Goal: Task Accomplishment & Management: Complete application form

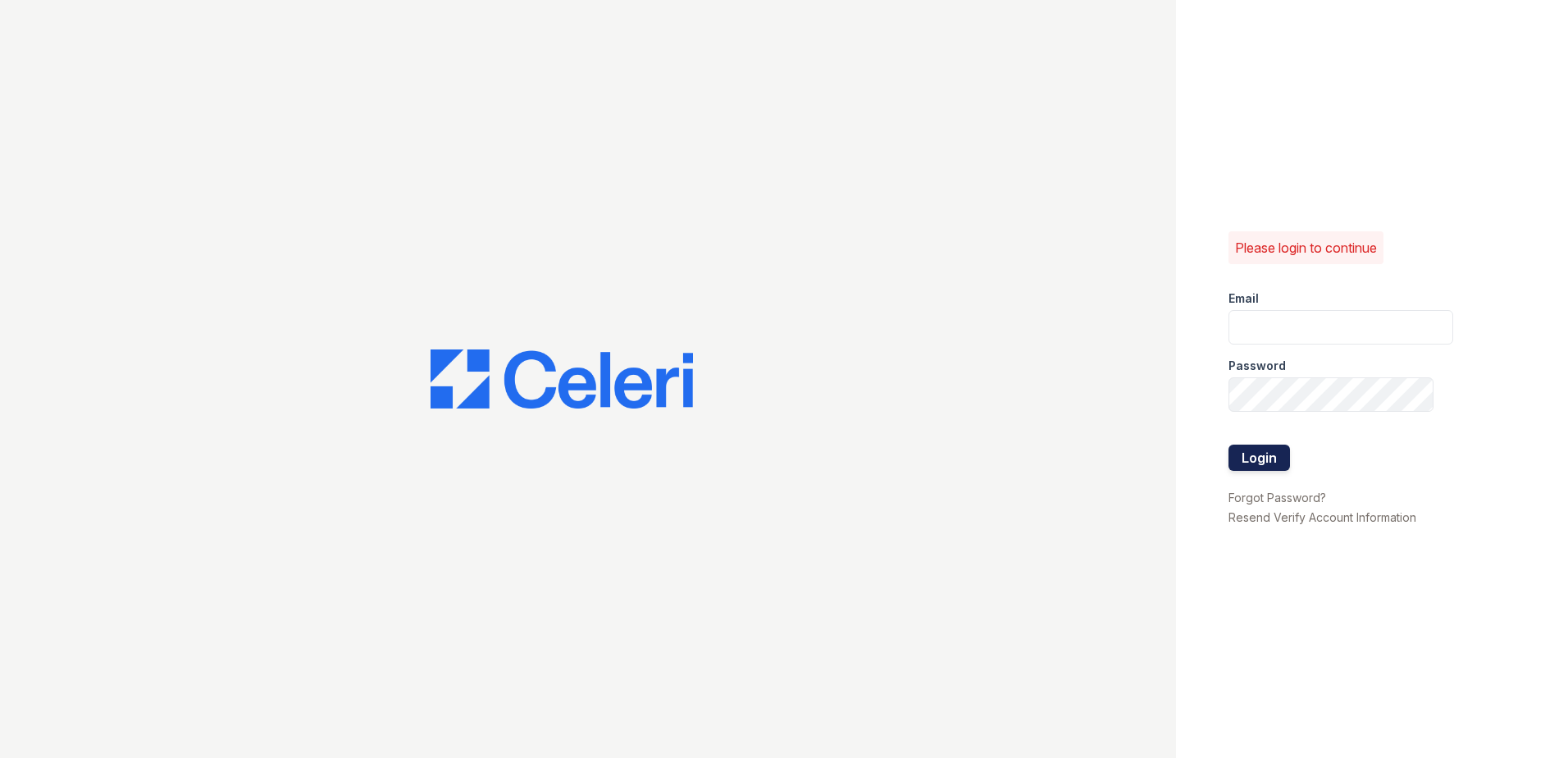
type input "[EMAIL_ADDRESS][DOMAIN_NAME]"
click at [1253, 448] on button "Login" at bounding box center [1259, 457] width 61 height 27
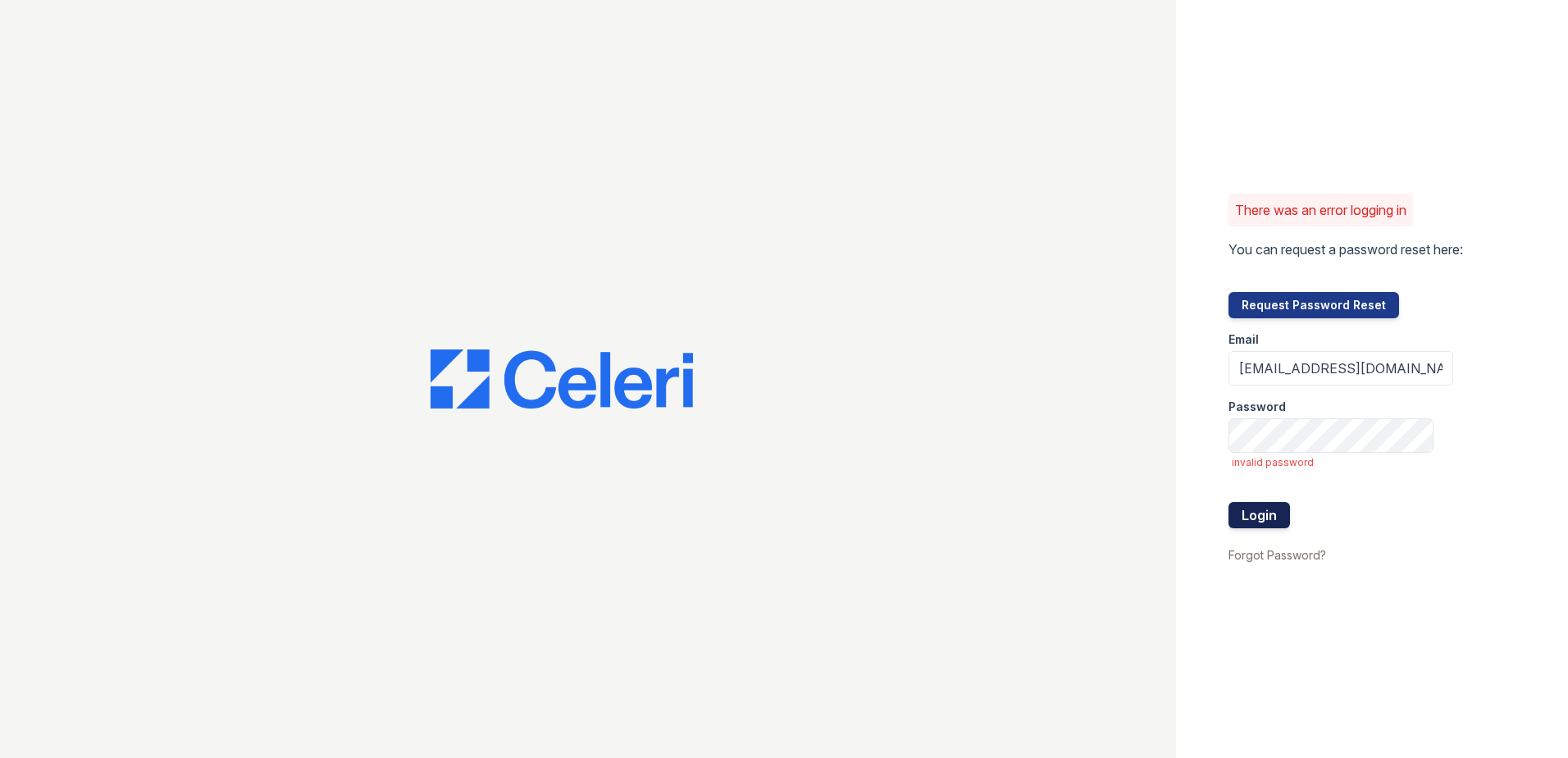
click at [1272, 508] on button "Login" at bounding box center [1259, 516] width 61 height 27
click at [1229, 455] on form "Email renewdesplaines@trinity-pm.com Password invalid password Login" at bounding box center [1341, 431] width 225 height 227
click at [1531, 413] on div "There was an error logging in You can request a password reset here: Request Pa…" at bounding box center [1372, 379] width 392 height 758
click at [1267, 508] on button "Login" at bounding box center [1259, 516] width 61 height 27
click at [1204, 432] on div "There was an error logging in You can request a password reset here: Request Pa…" at bounding box center [1372, 379] width 392 height 758
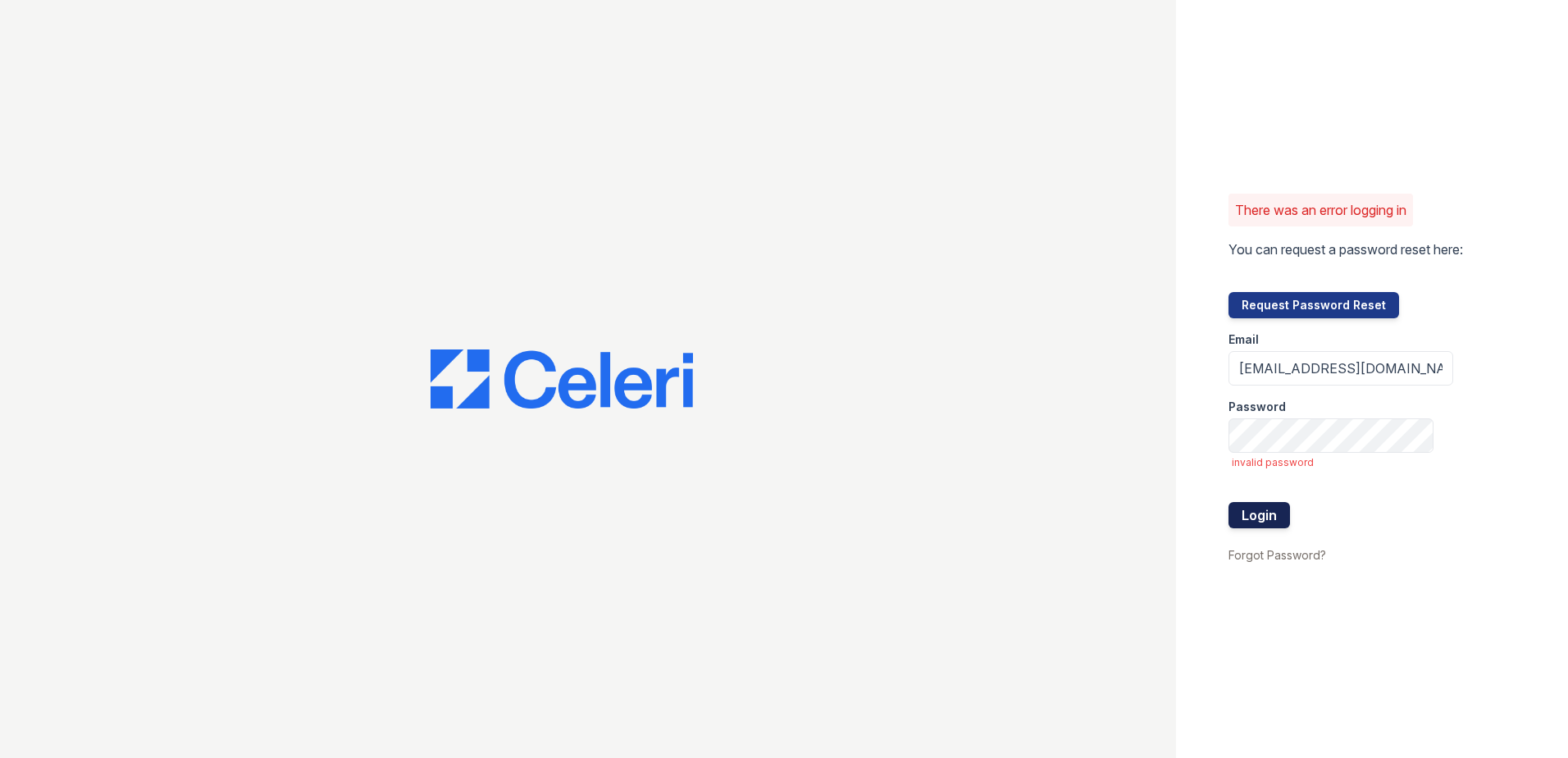
click at [1250, 512] on button "Login" at bounding box center [1259, 516] width 61 height 27
click at [1203, 439] on div "There was an error logging in You can request a password reset here: Request Pa…" at bounding box center [1372, 379] width 392 height 758
click at [1282, 302] on button "Request Password Reset" at bounding box center [1313, 306] width 170 height 27
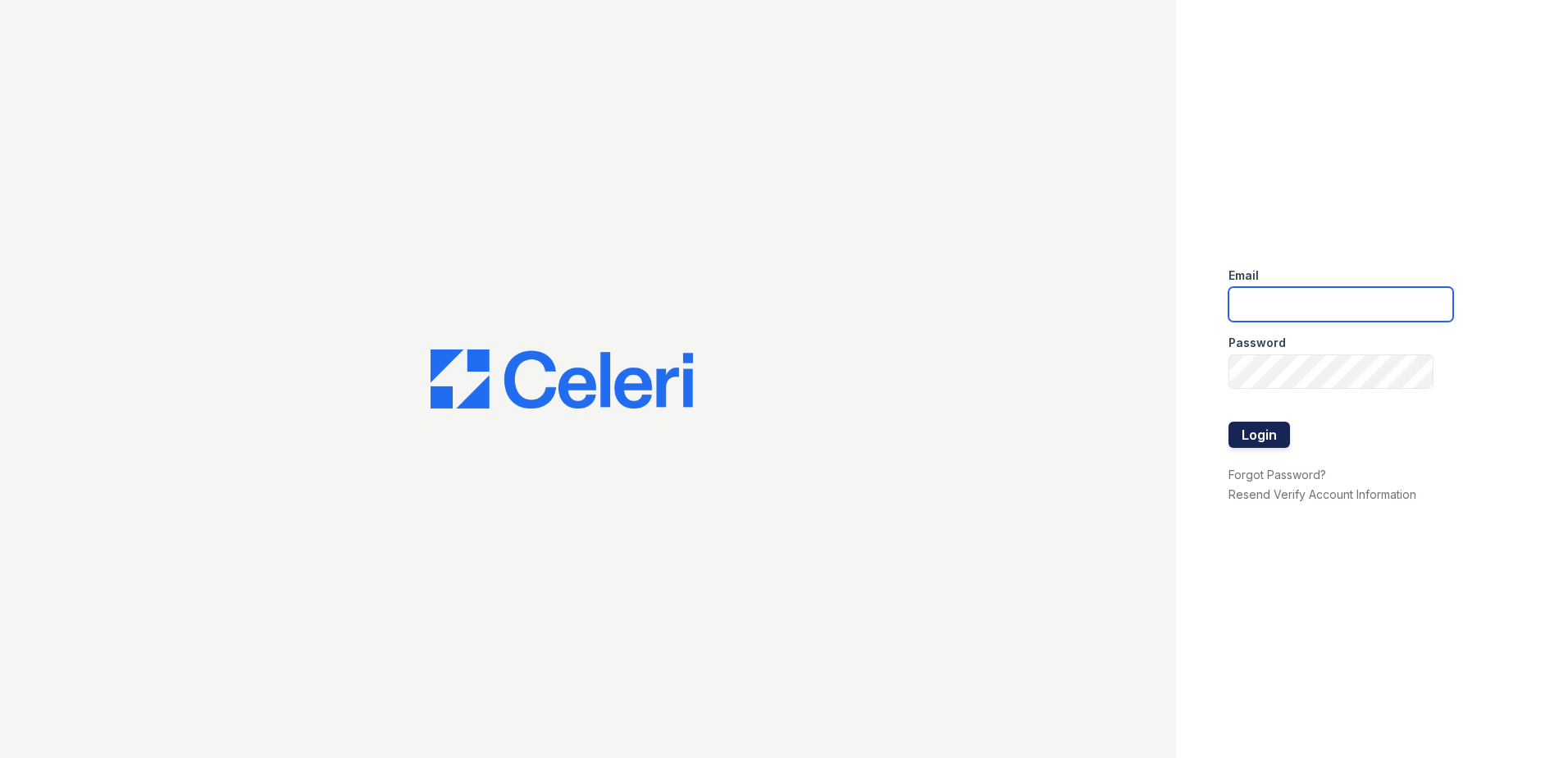
type input "[EMAIL_ADDRESS][DOMAIN_NAME]"
click at [1273, 437] on button "Login" at bounding box center [1259, 435] width 61 height 27
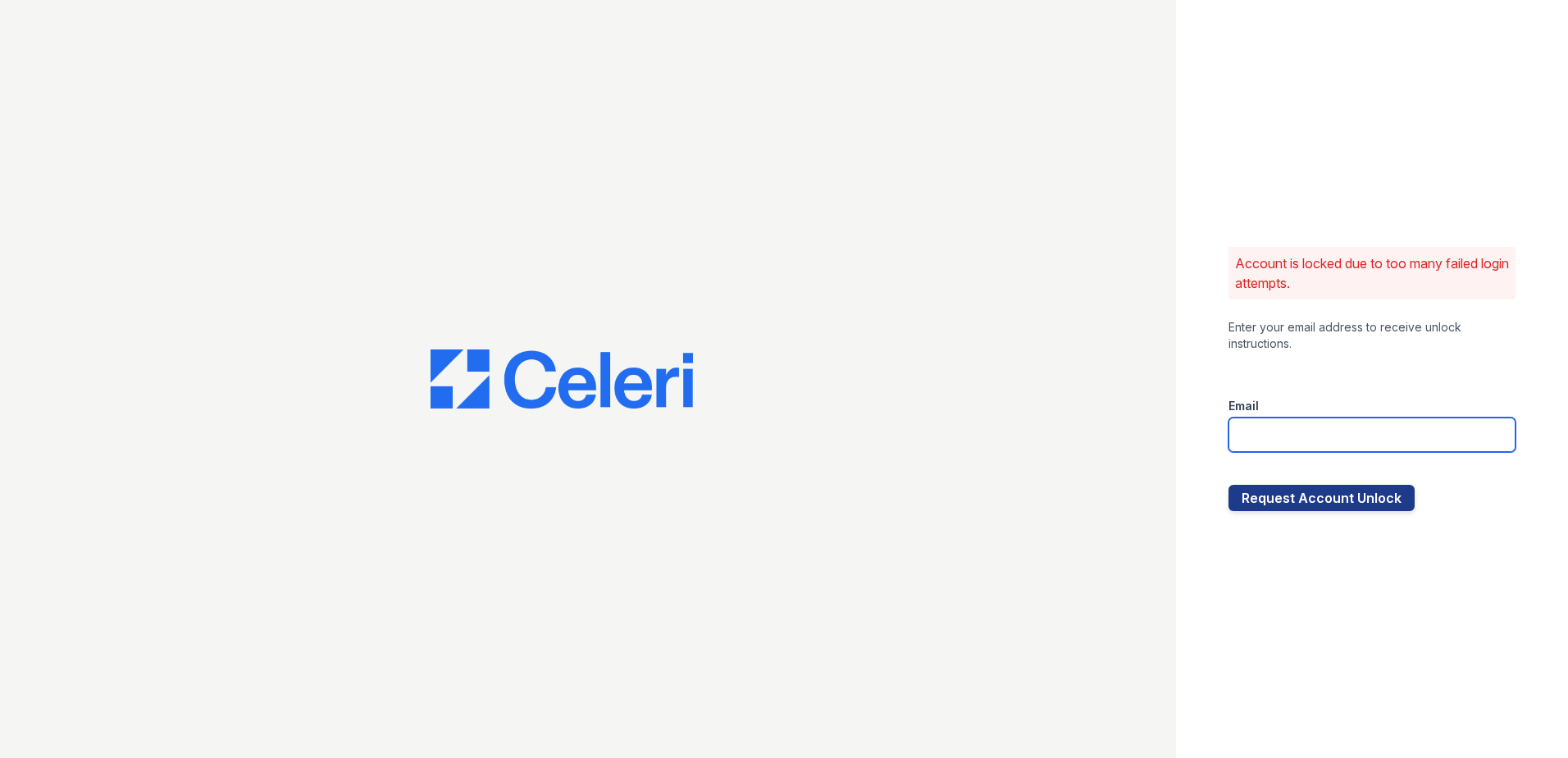
click at [1357, 423] on input "email" at bounding box center [1372, 434] width 287 height 34
type input "[EMAIL_ADDRESS][DOMAIN_NAME]"
click at [1353, 501] on button "Request Account Unlock" at bounding box center [1321, 498] width 186 height 27
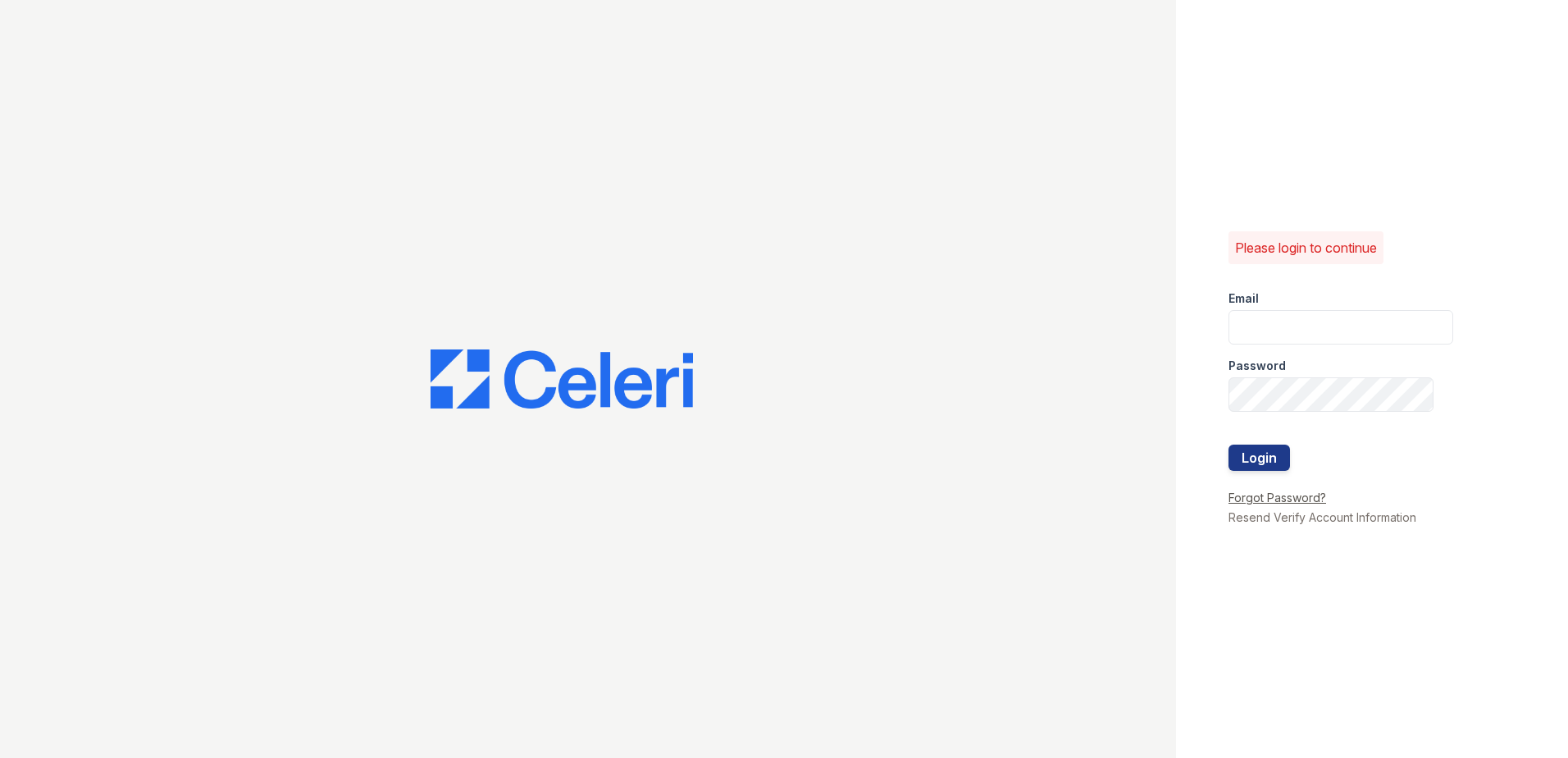
type input "[EMAIL_ADDRESS][DOMAIN_NAME]"
click at [1292, 497] on link "Forgot Password?" at bounding box center [1277, 497] width 98 height 14
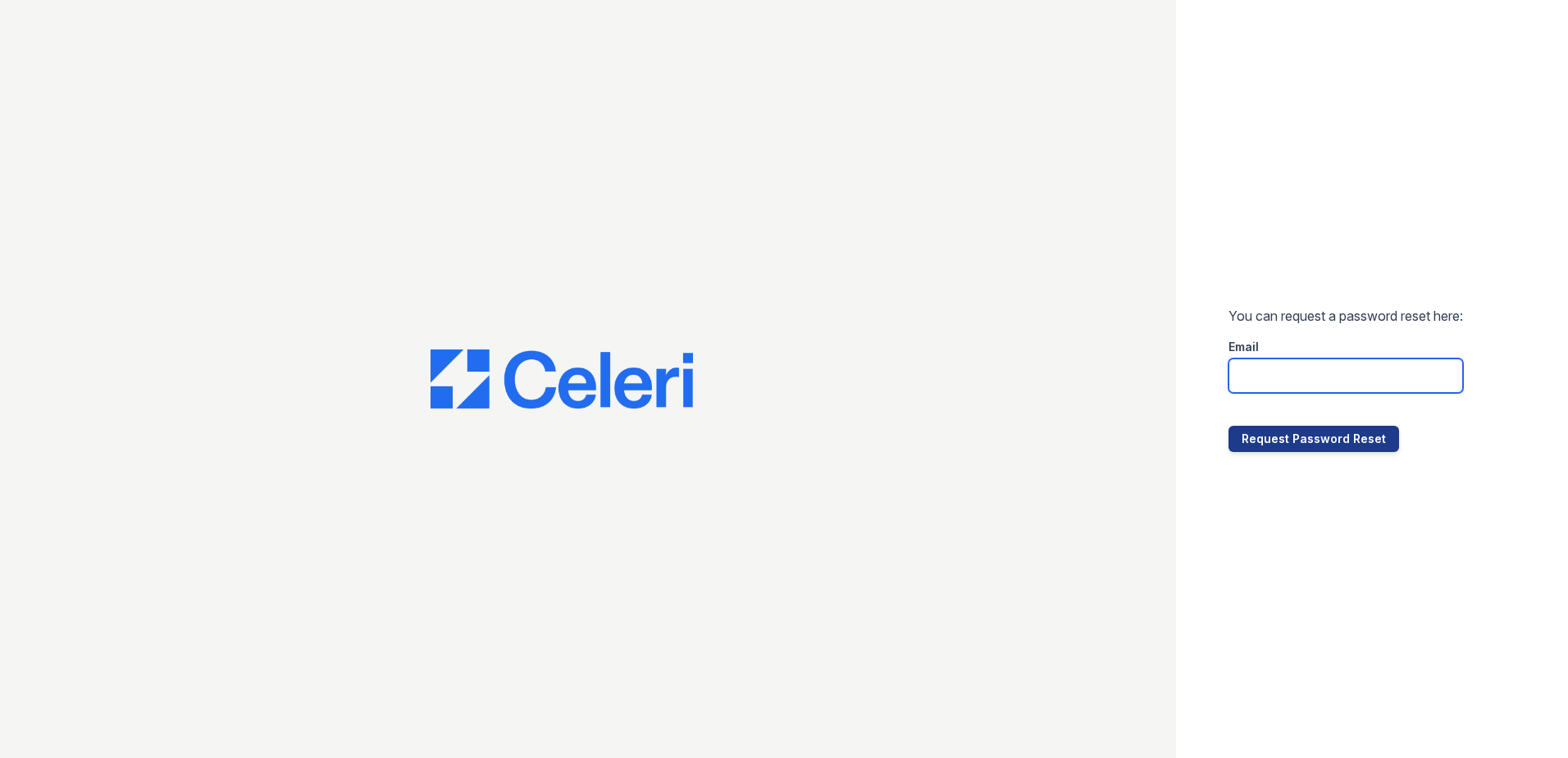
click at [1299, 384] on input "email" at bounding box center [1346, 375] width 235 height 34
type input "renewdesplaines@trinity-pm.com"
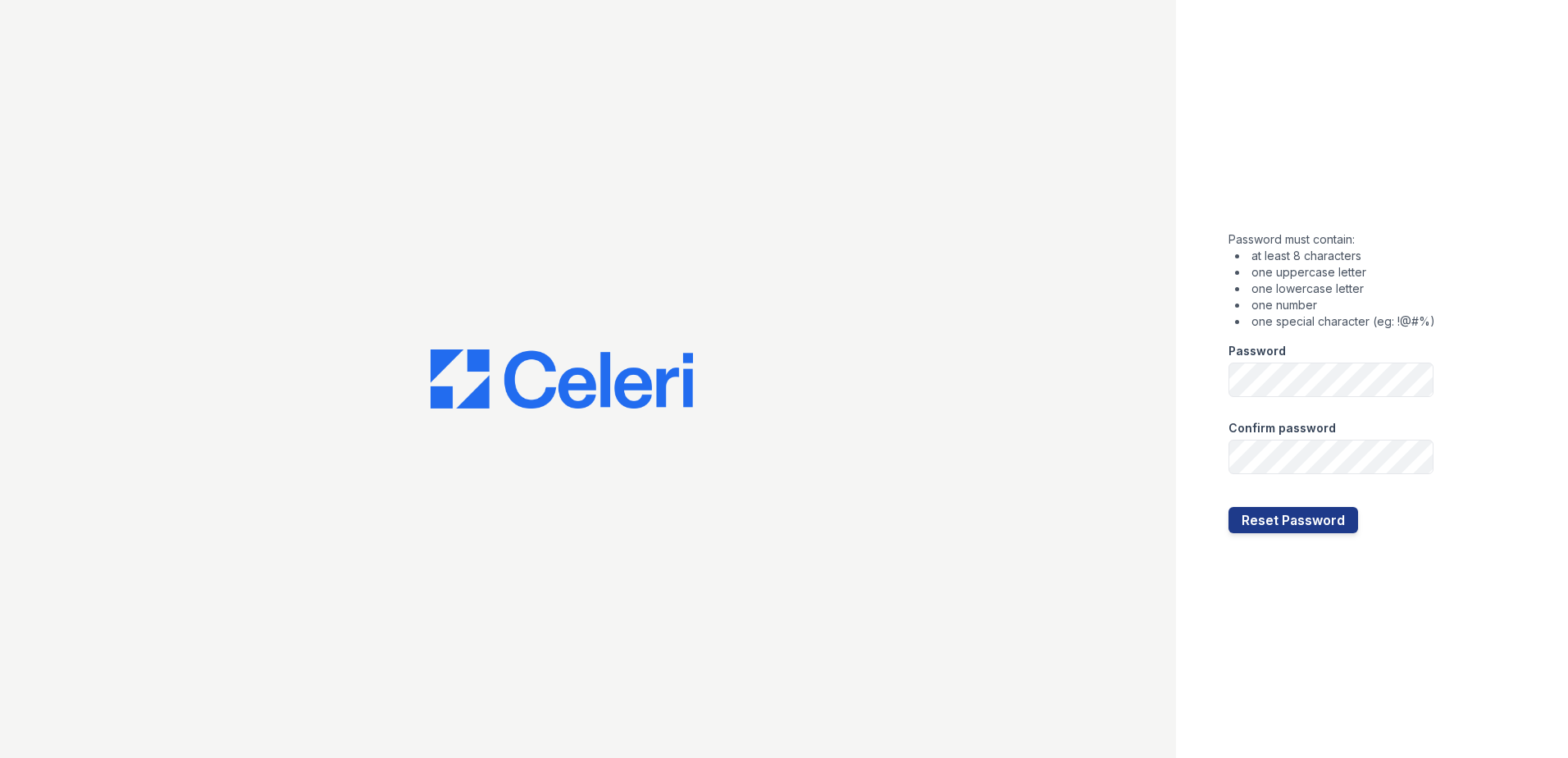
drag, startPoint x: 1504, startPoint y: 428, endPoint x: 1479, endPoint y: 438, distance: 26.9
click at [1504, 428] on div "Password must contain: at least 8 characters one uppercase letter one lowercase…" at bounding box center [1372, 379] width 392 height 758
click at [1335, 516] on button "Reset Password" at bounding box center [1293, 521] width 129 height 27
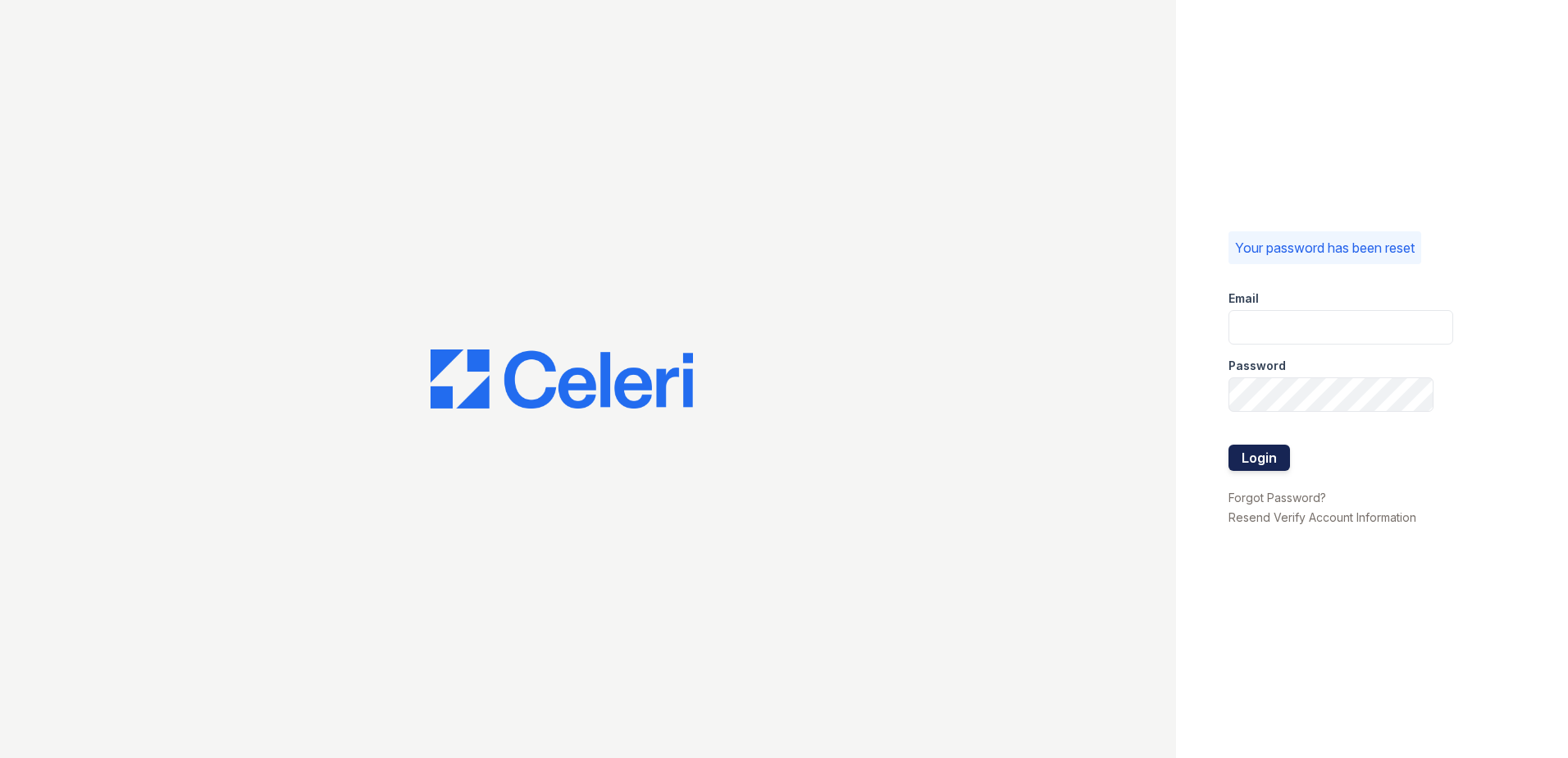
type input "renewdesplaines@trinity-pm.com"
click at [1259, 457] on button "Login" at bounding box center [1259, 457] width 61 height 27
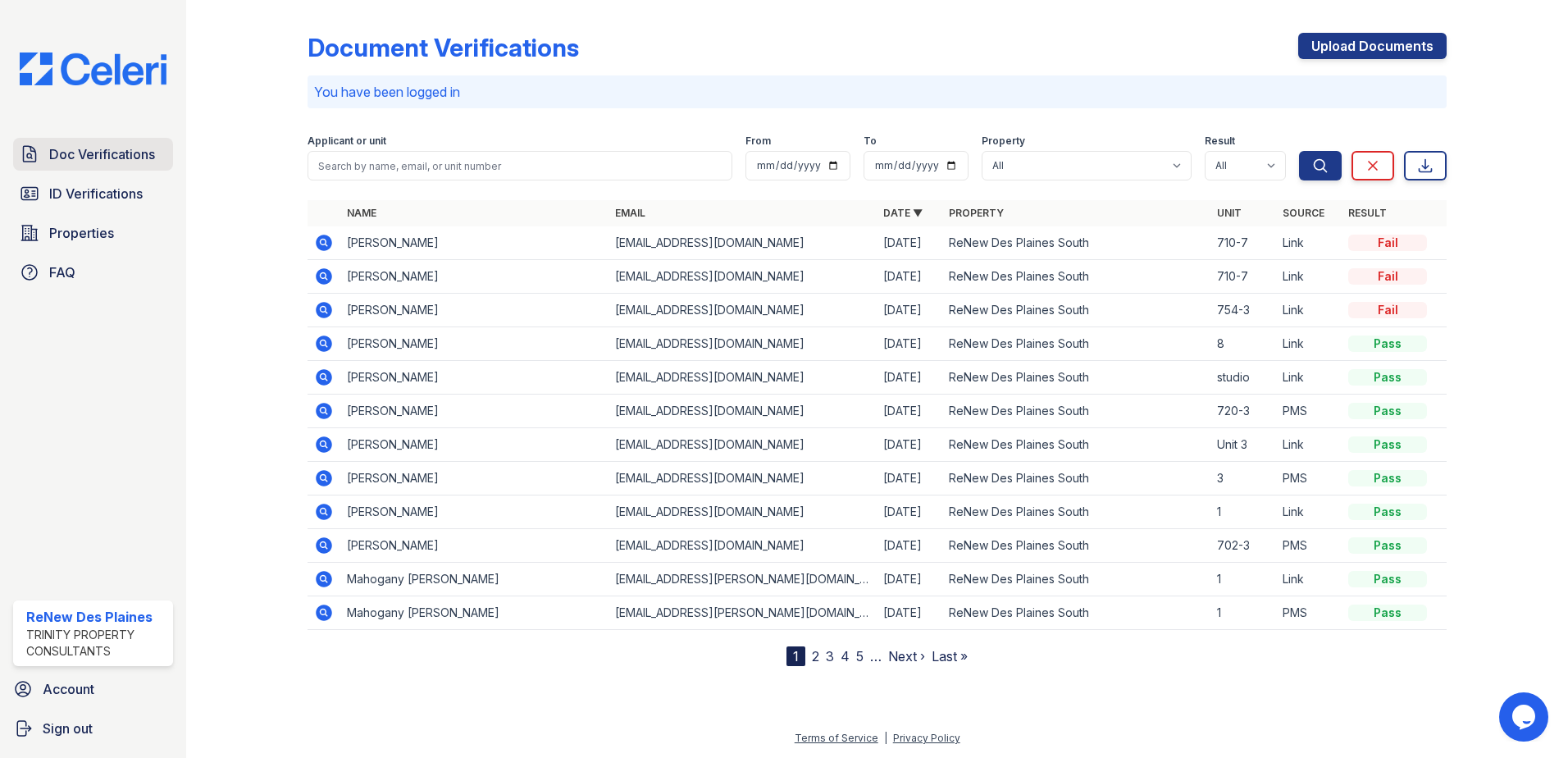
click at [81, 151] on span "Doc Verifications" at bounding box center [101, 154] width 105 height 20
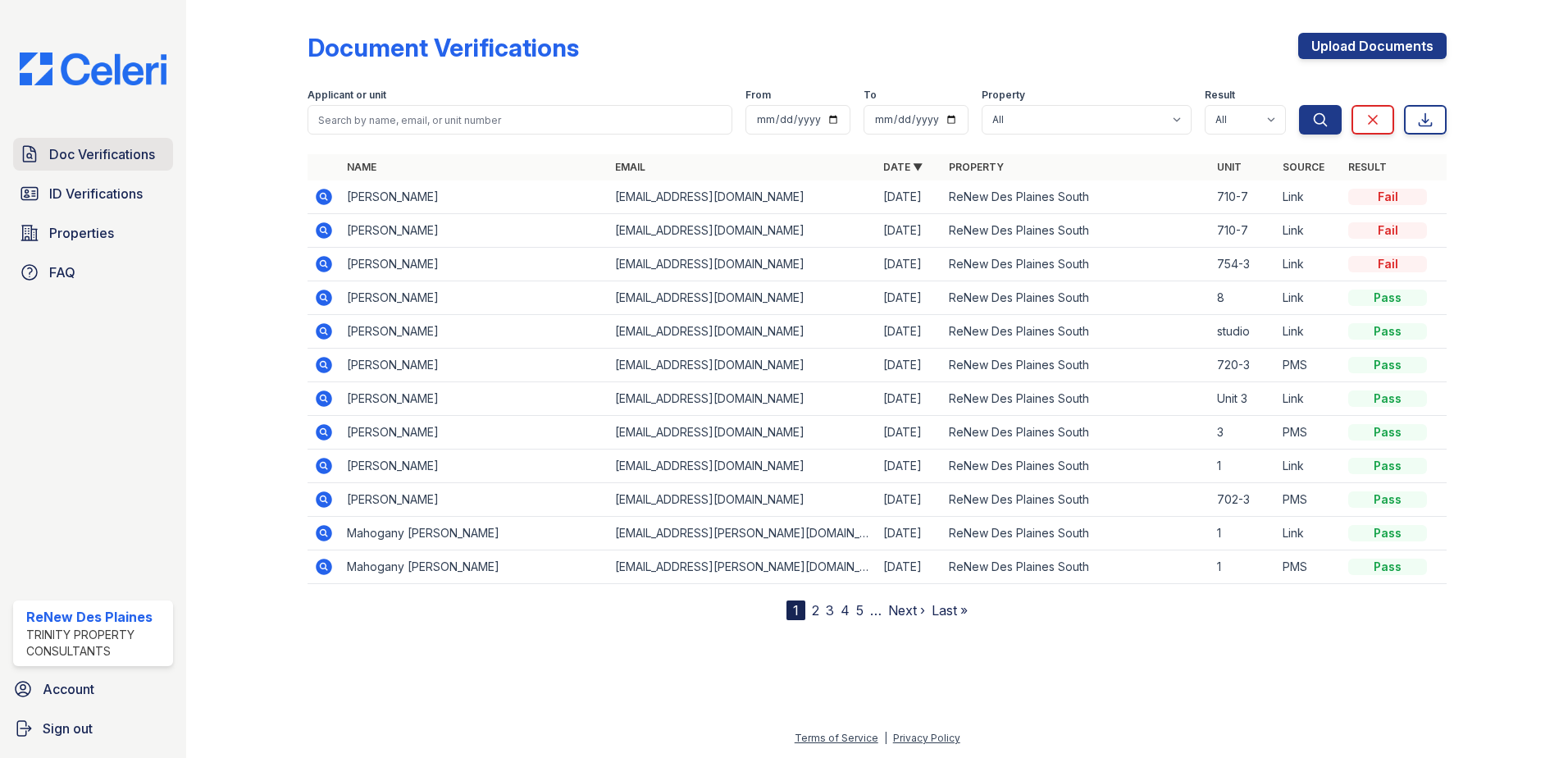
click at [116, 157] on span "Doc Verifications" at bounding box center [101, 154] width 105 height 20
click at [76, 149] on span "Doc Verifications" at bounding box center [101, 154] width 105 height 20
click at [1097, 122] on select "All ReNew Des Plaines Apartment Collection ReNew [GEOGRAPHIC_DATA] North ReNew …" at bounding box center [1086, 120] width 210 height 30
select select "146"
click at [982, 105] on select "All ReNew Des Plaines Apartment Collection ReNew [GEOGRAPHIC_DATA] North ReNew …" at bounding box center [1086, 120] width 210 height 30
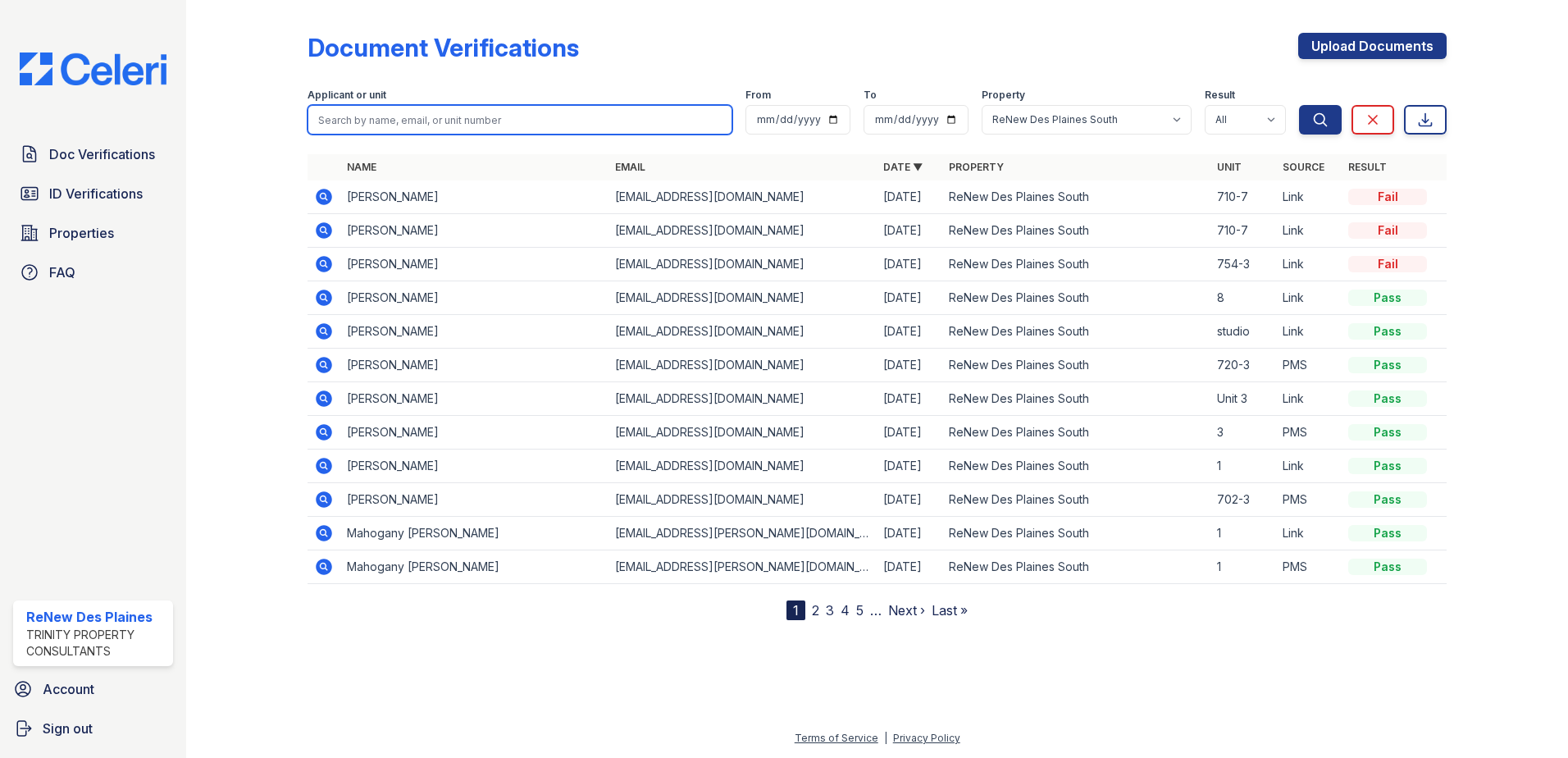
click at [533, 125] on input "search" at bounding box center [520, 120] width 425 height 30
type input "[PERSON_NAME]"
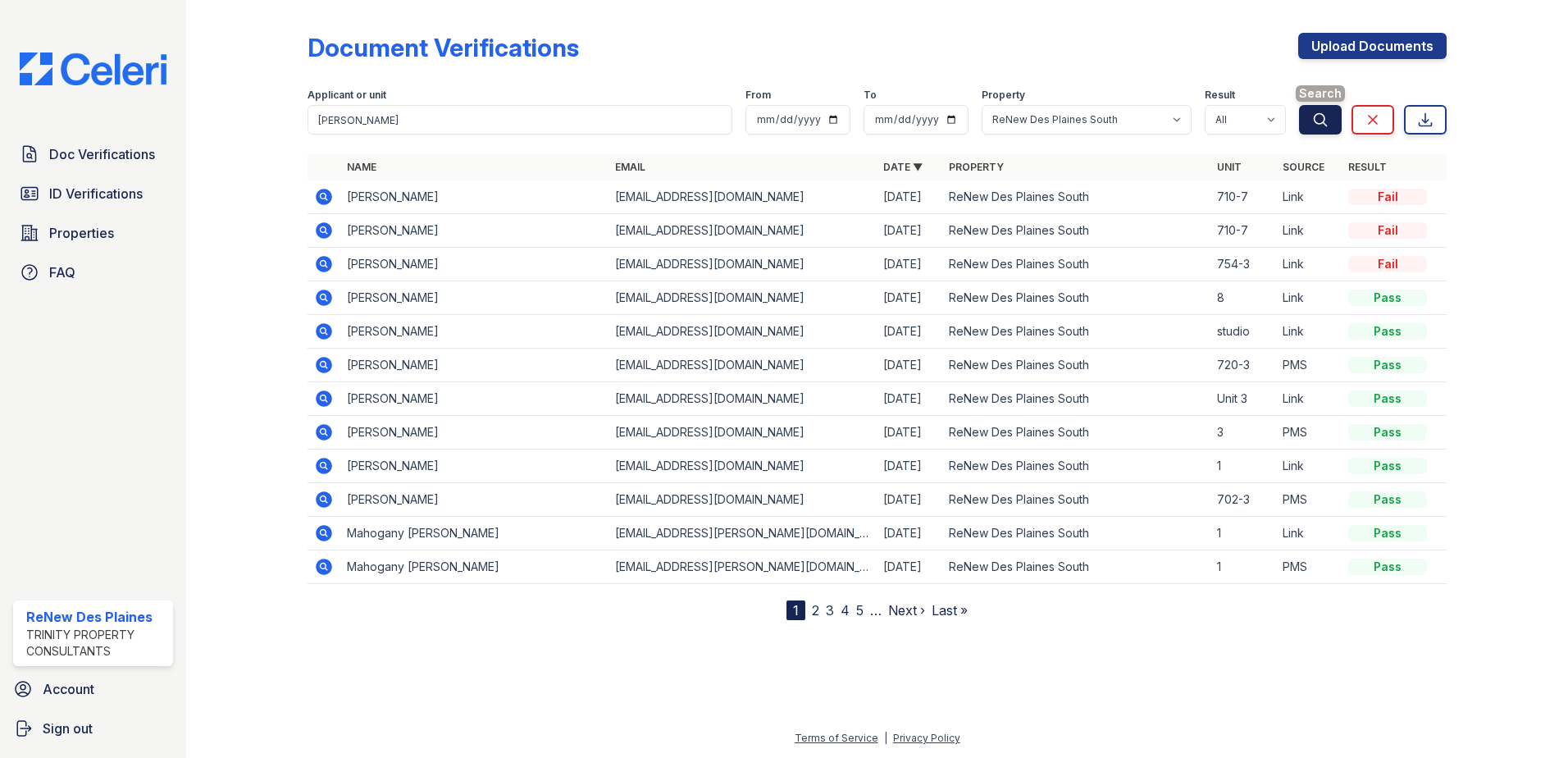
click at [1329, 118] on button "Search" at bounding box center [1320, 120] width 42 height 30
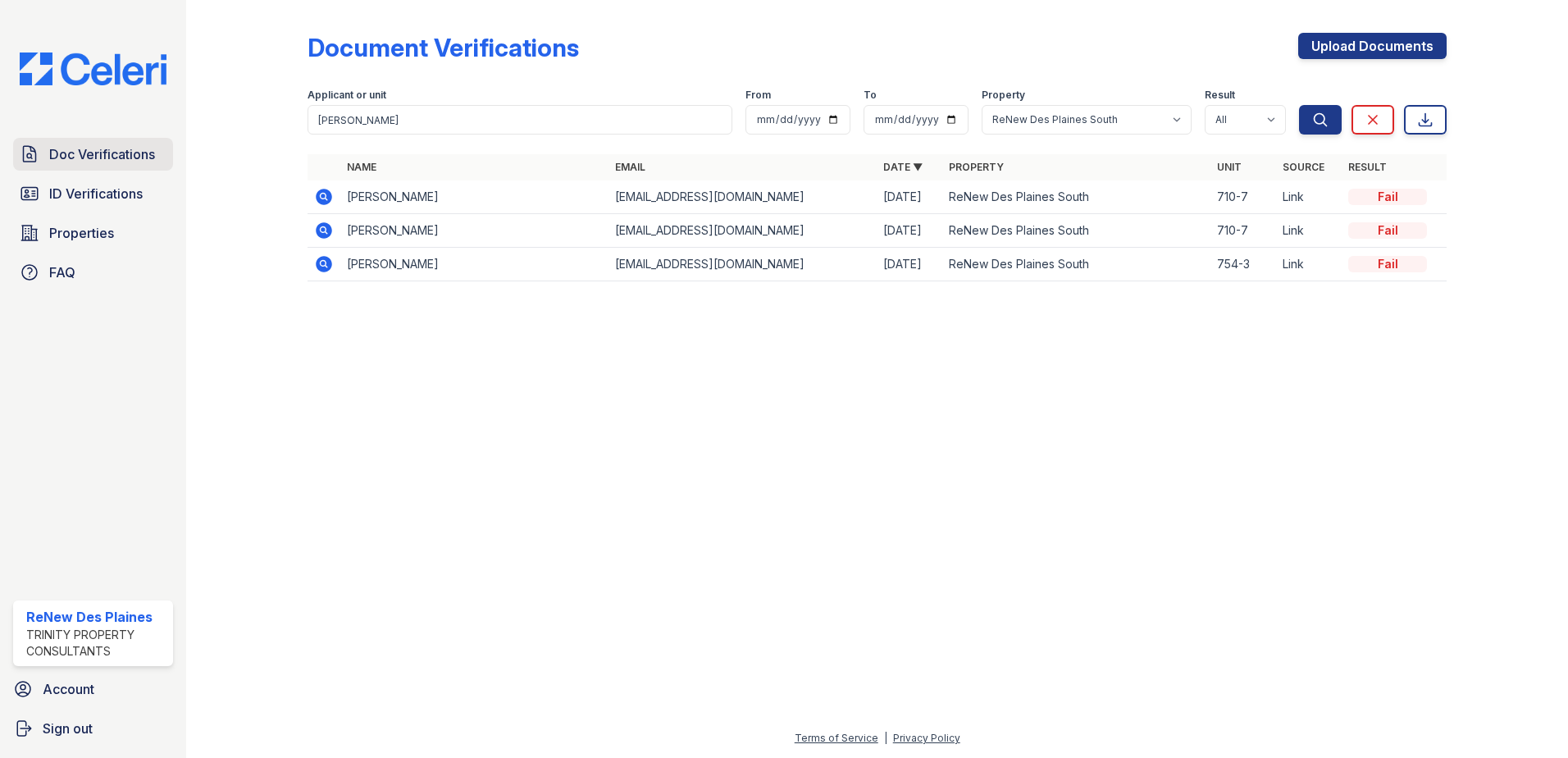
click at [115, 154] on span "Doc Verifications" at bounding box center [101, 154] width 105 height 20
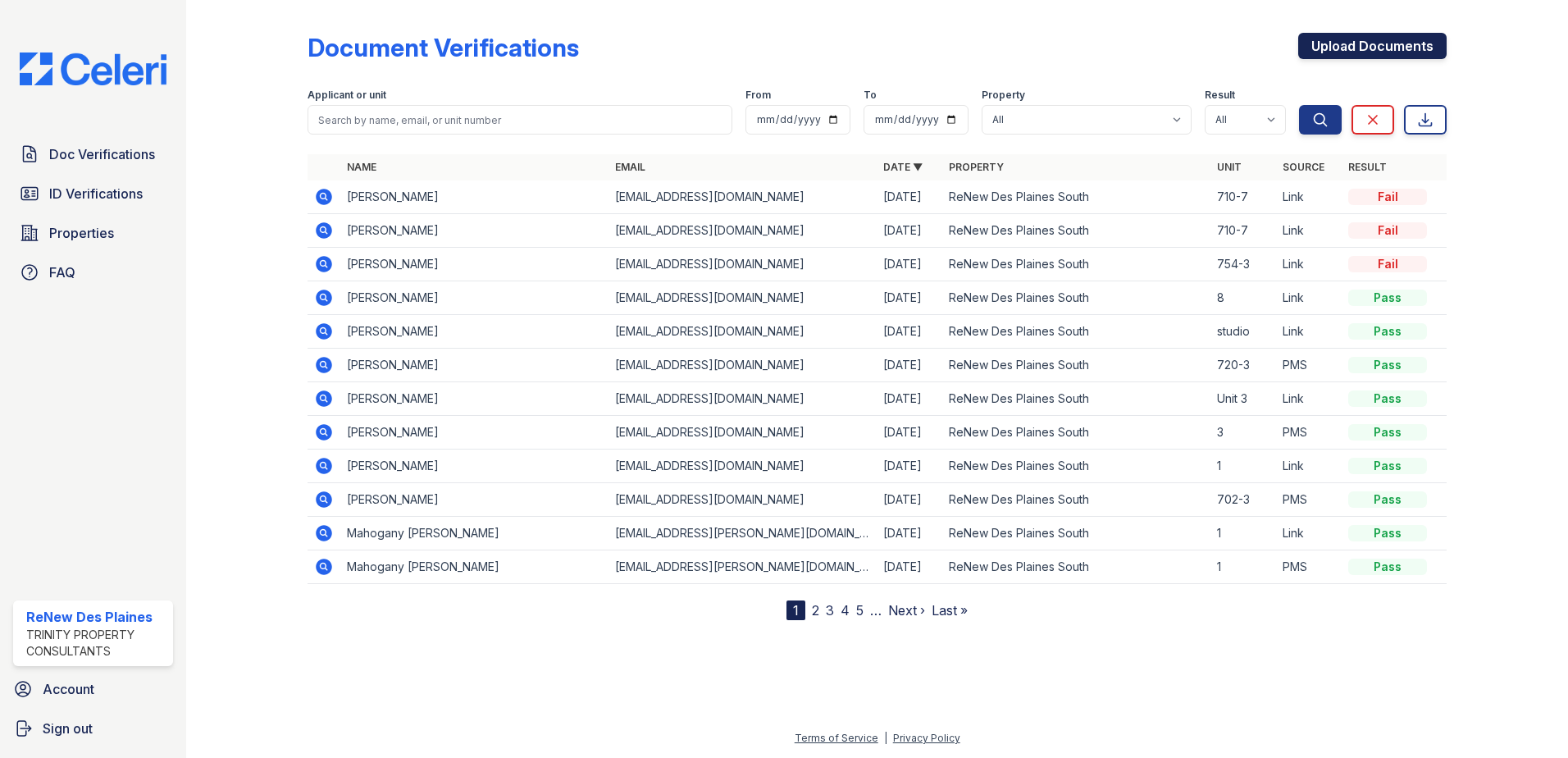
click at [1362, 46] on link "Upload Documents" at bounding box center [1372, 46] width 149 height 27
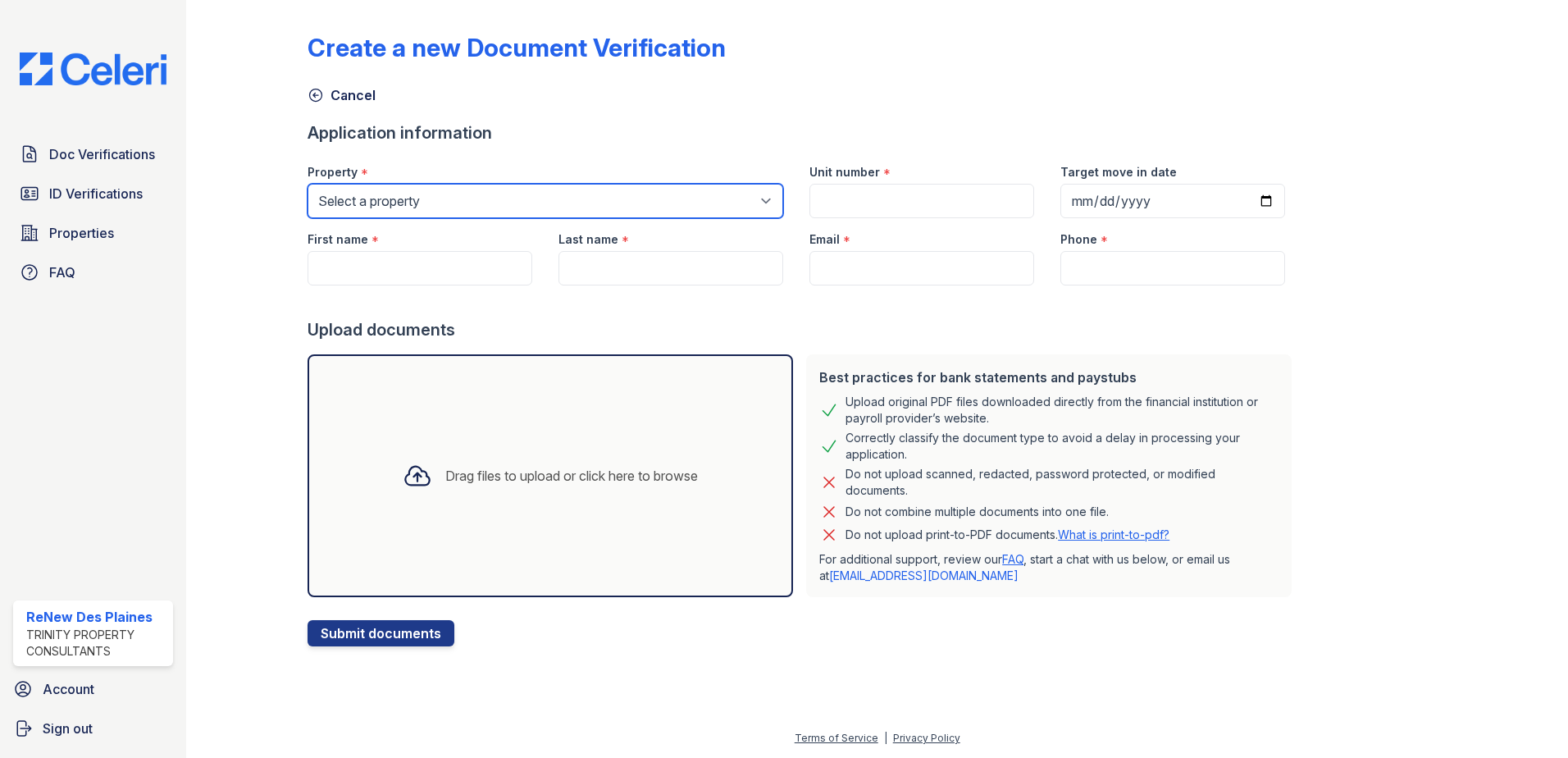
click at [437, 203] on select "Select a property ReNew Des Plaines Apartment Collection ReNew [GEOGRAPHIC_DATA…" at bounding box center [545, 200] width 476 height 34
select select "146"
click at [307, 183] on select "Select a property ReNew Des Plaines Apartment Collection ReNew [GEOGRAPHIC_DATA…" at bounding box center [545, 200] width 476 height 34
click at [496, 196] on select "Select a property ReNew Des Plaines Apartment Collection ReNew [GEOGRAPHIC_DATA…" at bounding box center [545, 200] width 476 height 34
click at [307, 183] on select "Select a property ReNew Des Plaines Apartment Collection ReNew [GEOGRAPHIC_DATA…" at bounding box center [545, 200] width 476 height 34
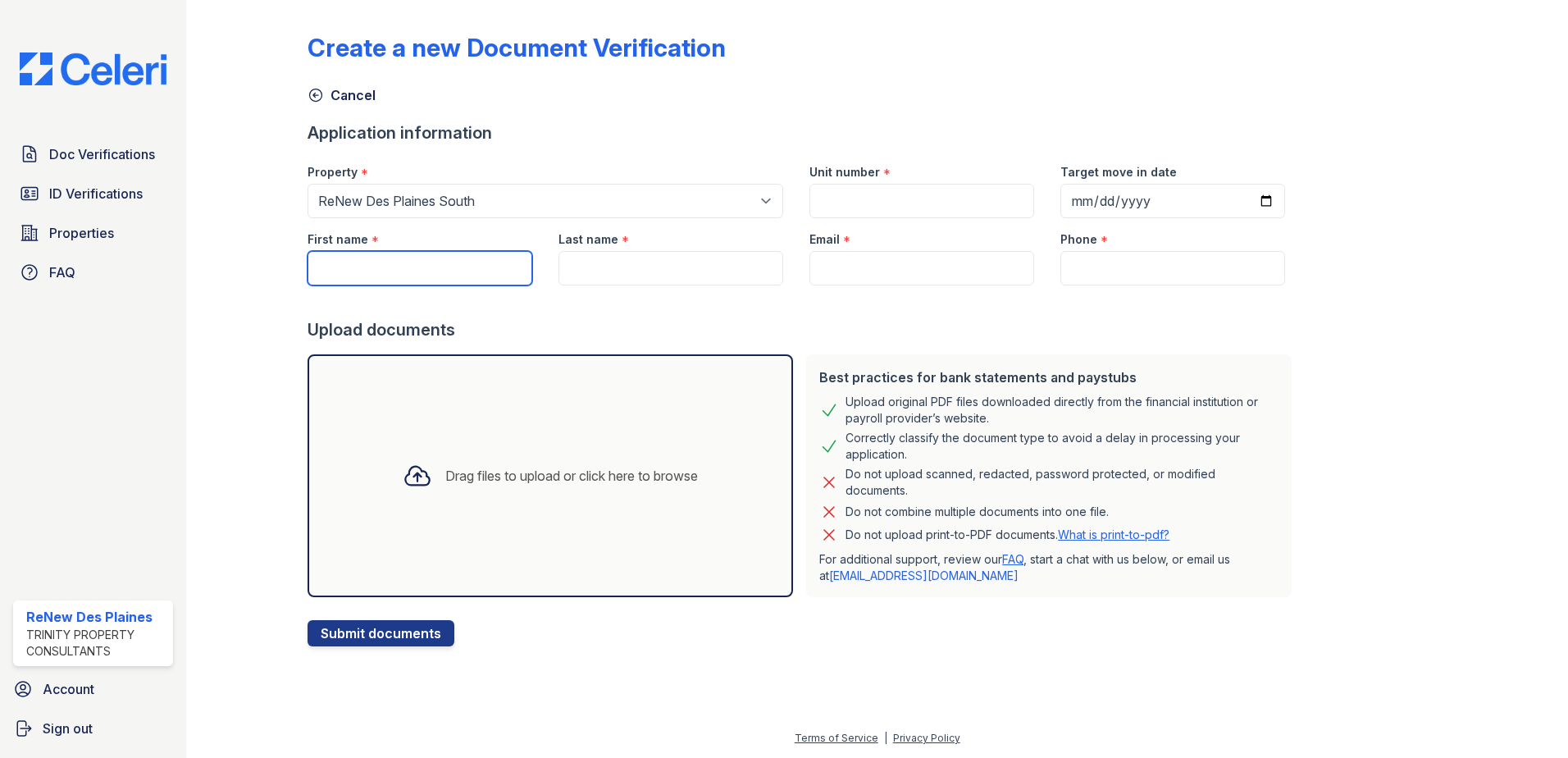
click at [414, 261] on input "First name" at bounding box center [419, 267] width 225 height 34
type input "[PERSON_NAME]"
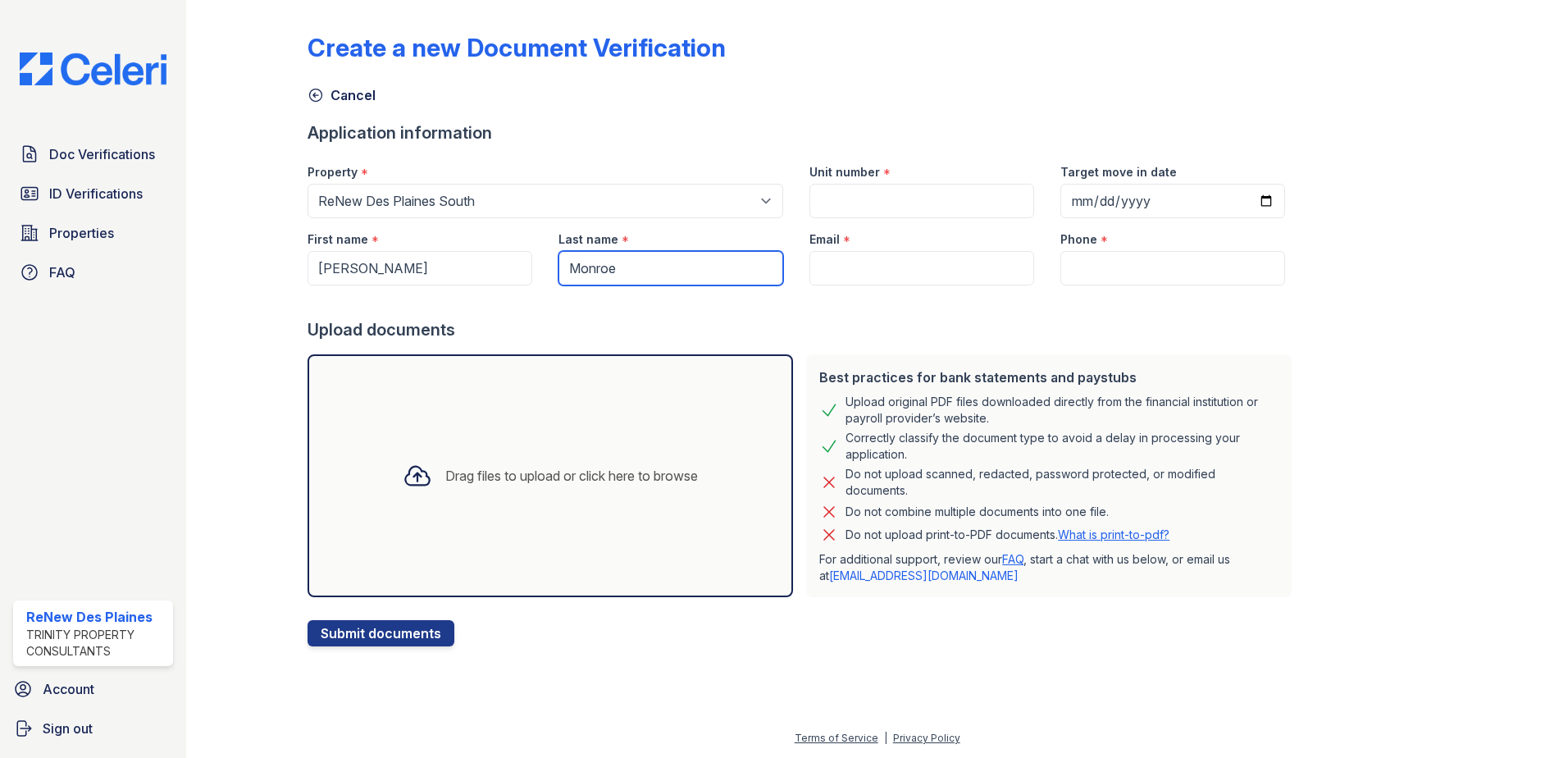
type input "Monroe"
click at [871, 188] on input "Unit number" at bounding box center [921, 200] width 225 height 34
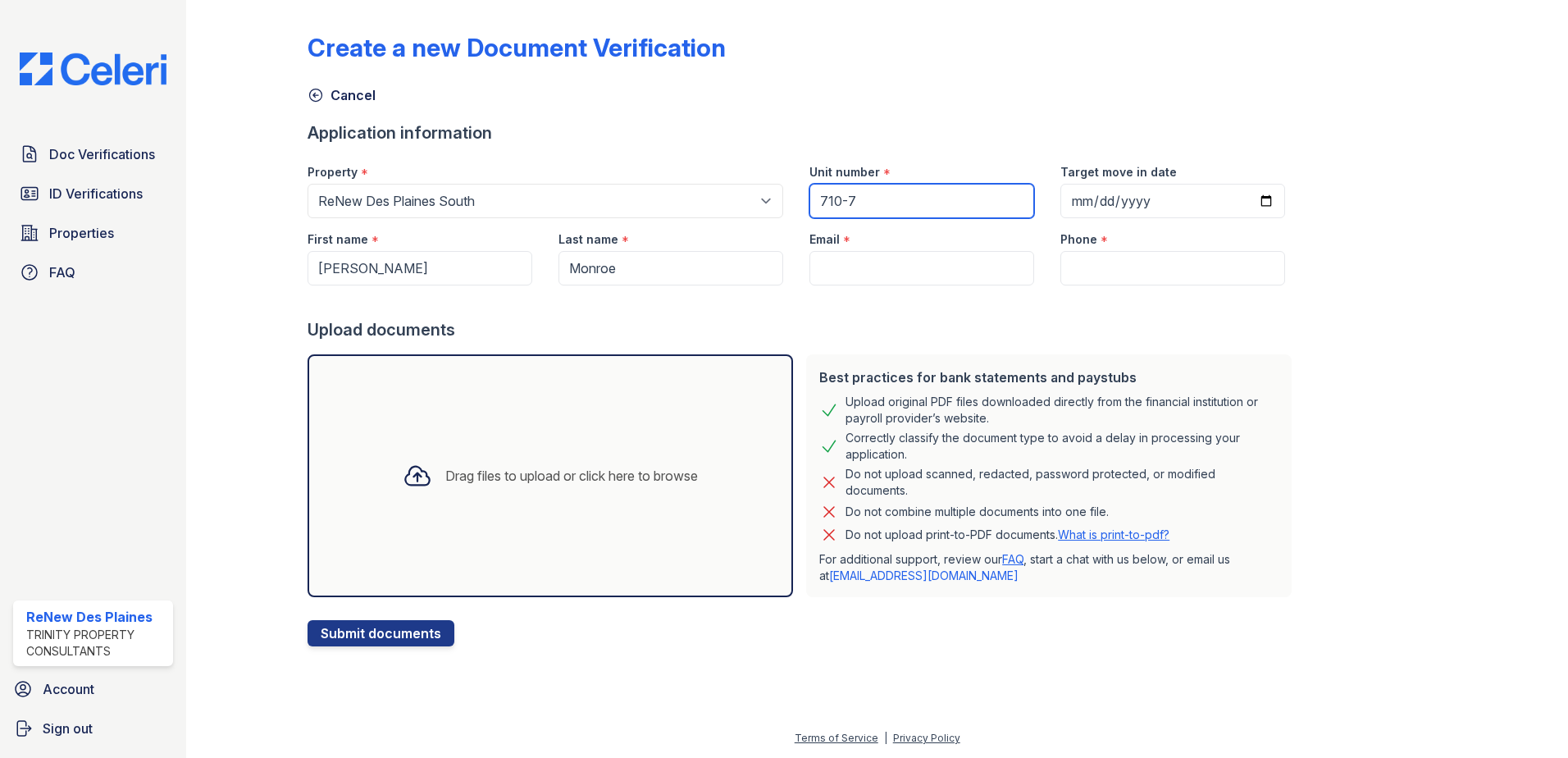
type input "710-7"
click at [869, 257] on input "Email" at bounding box center [921, 267] width 225 height 34
click at [843, 260] on input "Email" at bounding box center [921, 267] width 225 height 34
paste input "[EMAIL_ADDRESS][DOMAIN_NAME]"
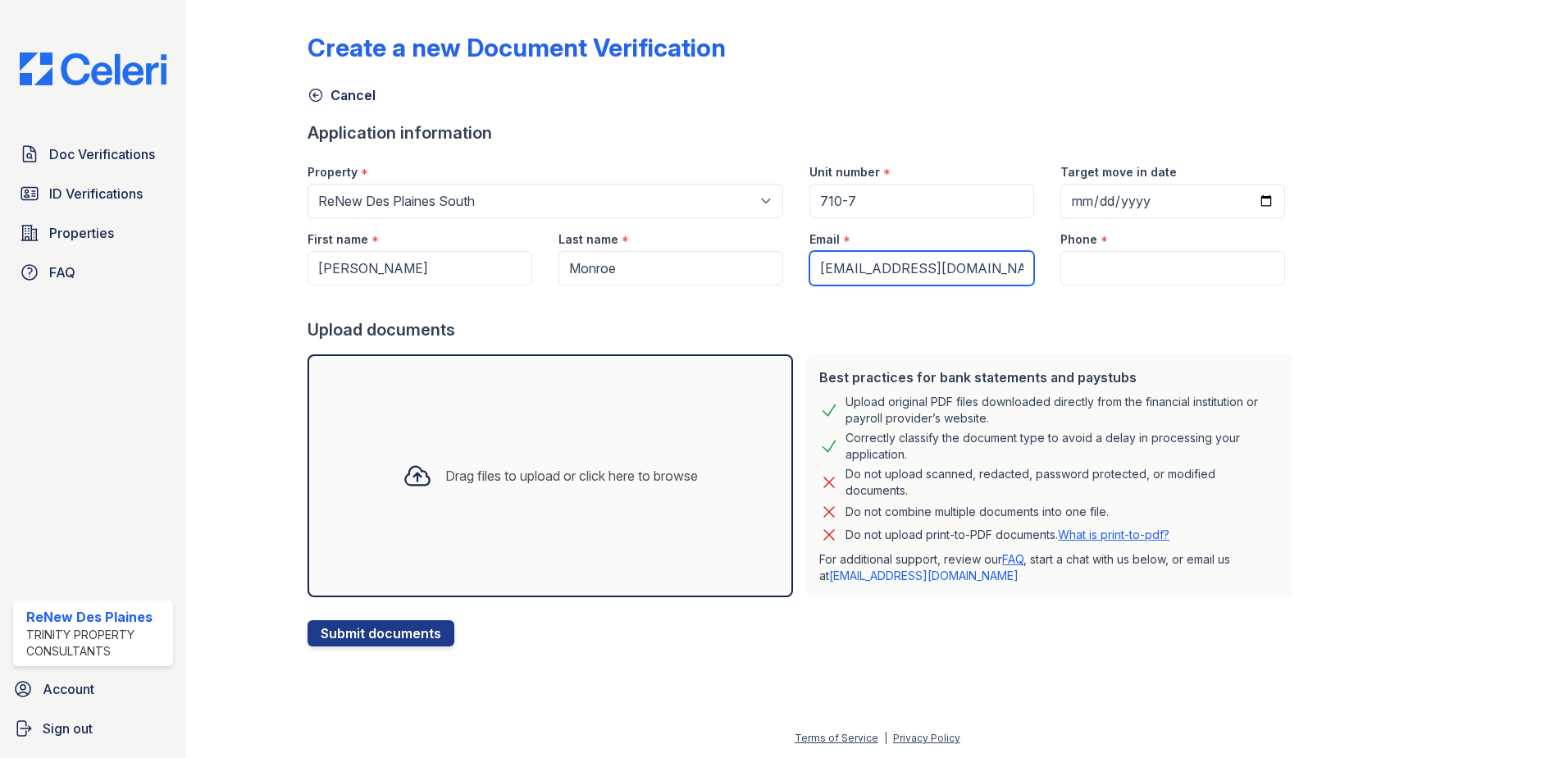
type input "[EMAIL_ADDRESS][DOMAIN_NAME]"
click at [1148, 283] on input "Phone" at bounding box center [1172, 267] width 225 height 34
click at [1128, 261] on input "Phone" at bounding box center [1172, 267] width 225 height 34
paste input "[PHONE_NUMBER]"
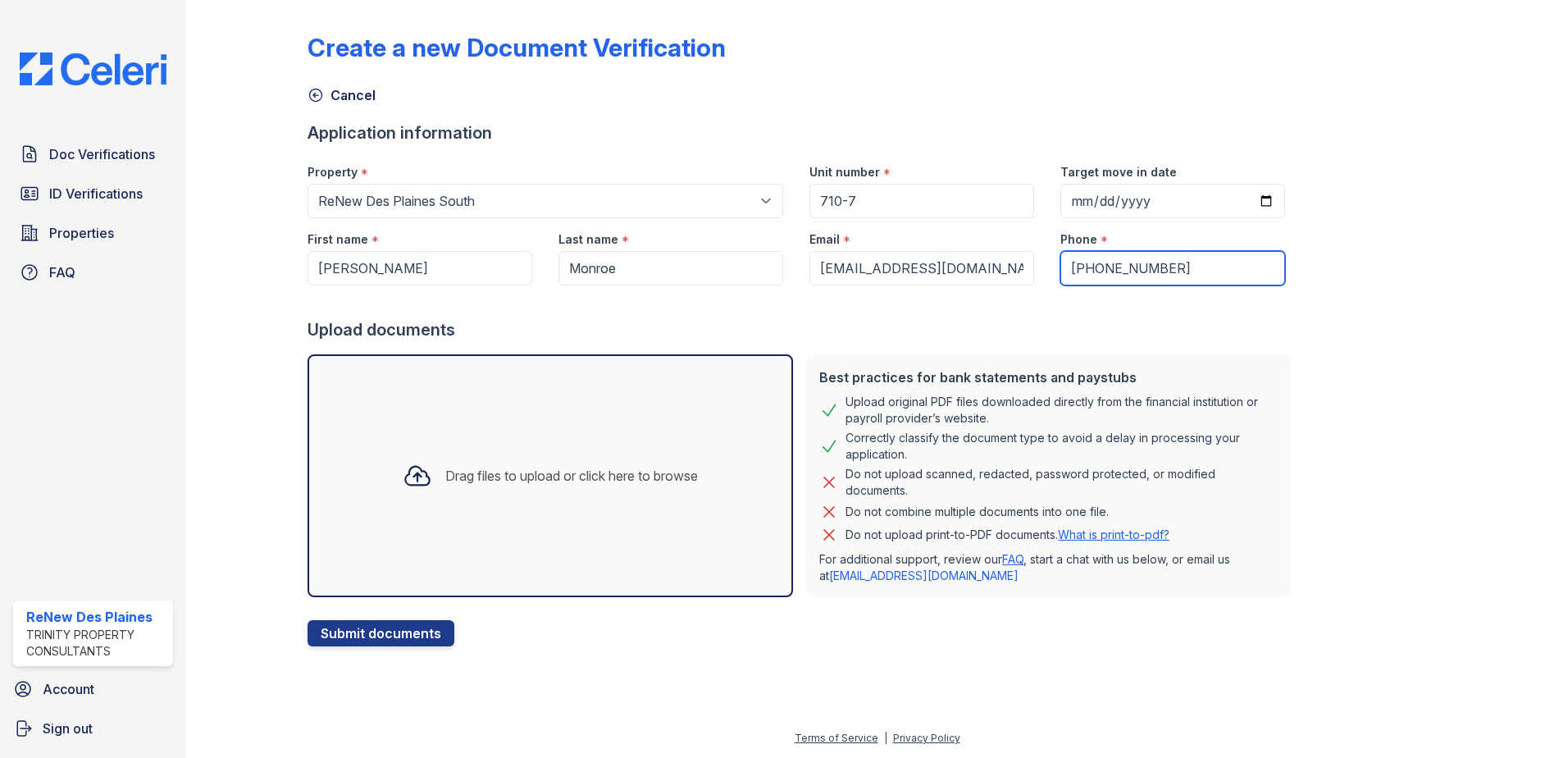
type input "[PHONE_NUMBER]"
drag, startPoint x: 850, startPoint y: 627, endPoint x: 838, endPoint y: 619, distance: 14.4
click at [844, 622] on form "Application information Property * Select a property ReNew Des Plaines Apartmen…" at bounding box center [802, 384] width 990 height 525
click at [360, 491] on div "Drag files to upload or click here to browse" at bounding box center [550, 476] width 486 height 242
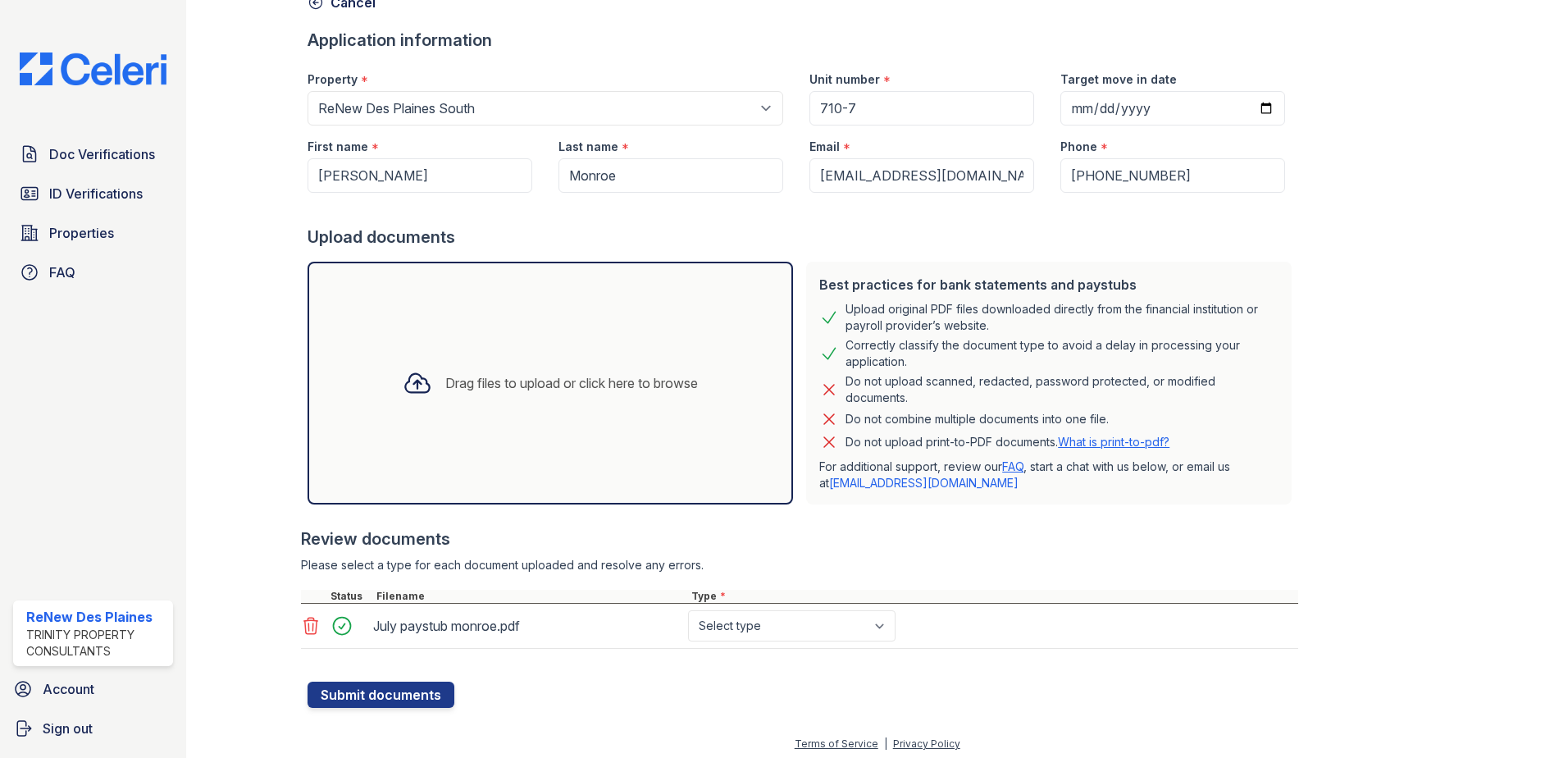
scroll to position [99, 0]
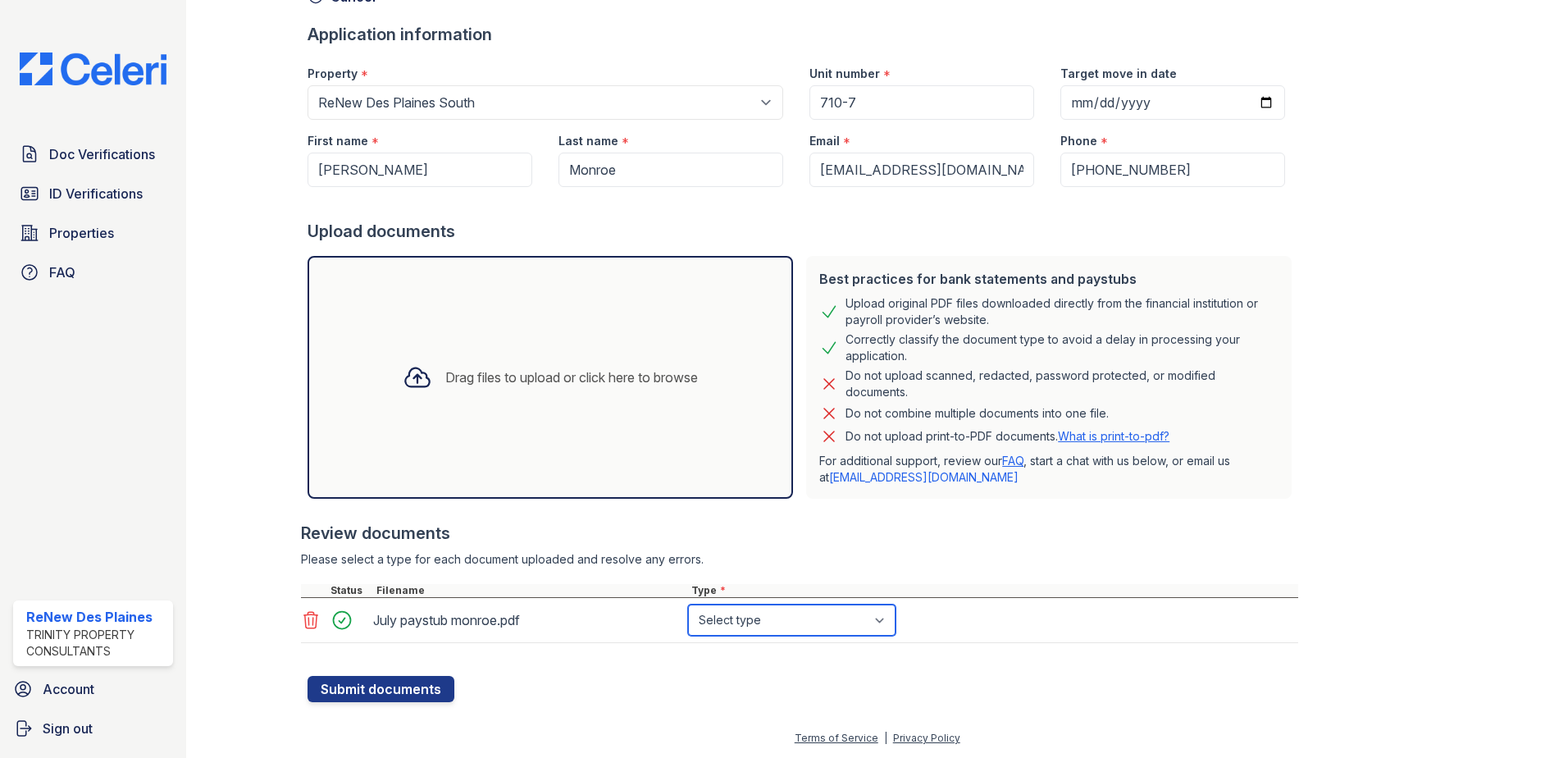
click at [774, 629] on select "Select type Paystub Bank Statement Offer Letter Tax Documents Benefit Award Let…" at bounding box center [792, 620] width 208 height 32
click at [779, 622] on select "Select type Paystub Bank Statement Offer Letter Tax Documents Benefit Award Let…" at bounding box center [792, 620] width 208 height 32
select select "paystub"
click at [688, 604] on select "Select type Paystub Bank Statement Offer Letter Tax Documents Benefit Award Let…" at bounding box center [792, 620] width 208 height 32
click at [785, 692] on form "Application information Property * Select a property ReNew Des Plaines Apartmen…" at bounding box center [802, 363] width 990 height 679
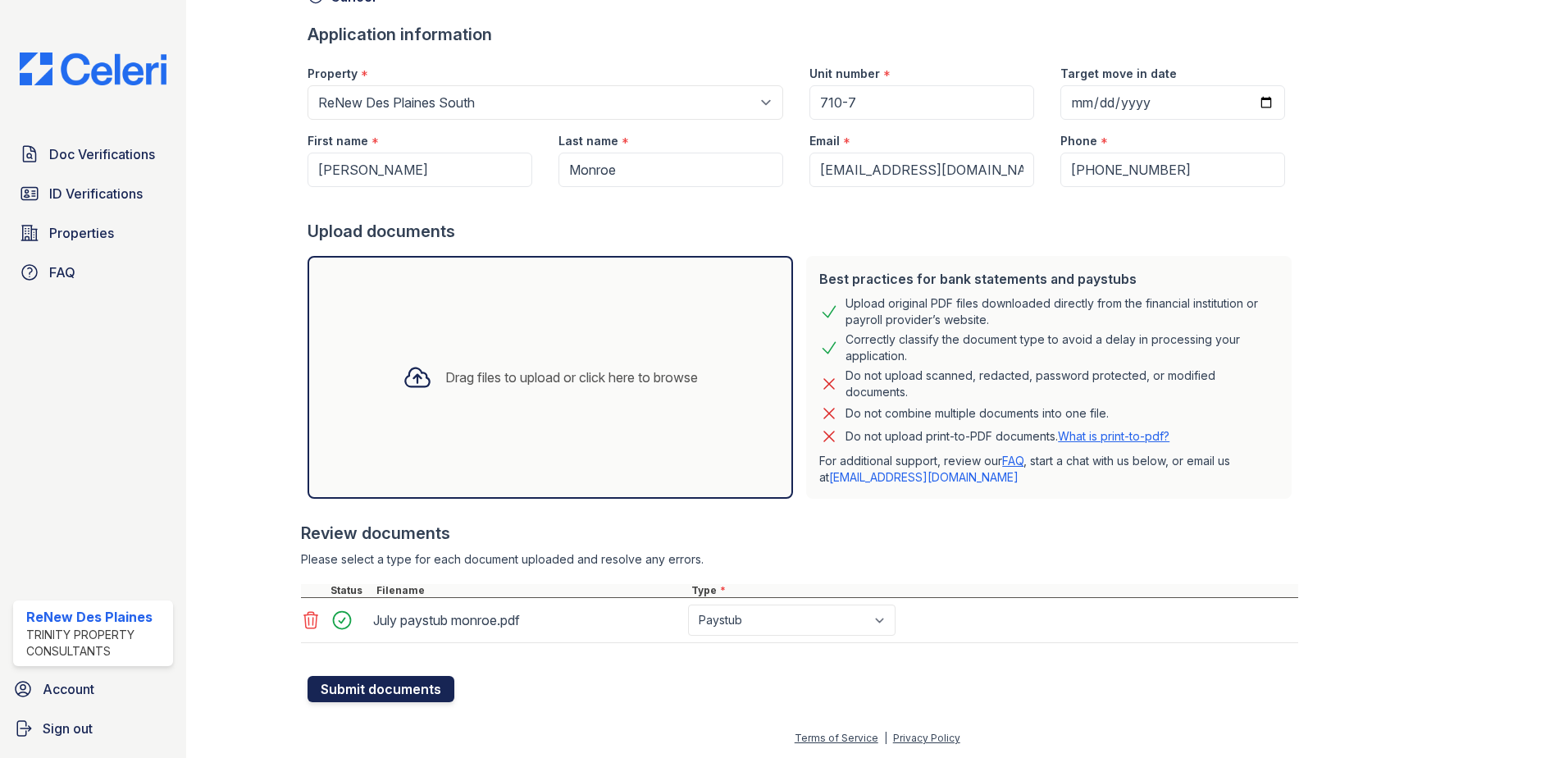
click at [419, 687] on button "Submit documents" at bounding box center [380, 689] width 147 height 27
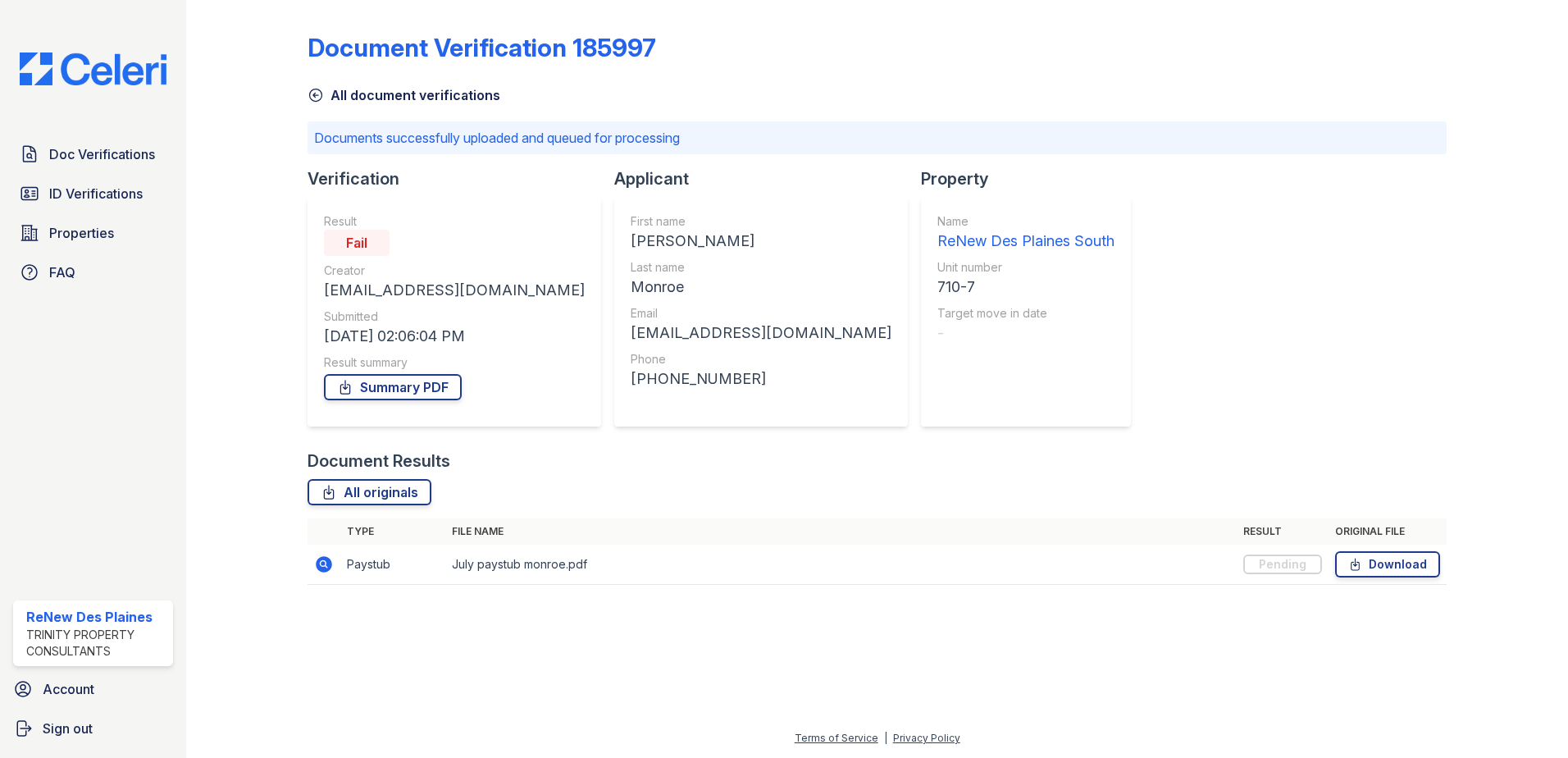
click at [1062, 614] on div "Document Verification 185997 All document verifications Documents successfully …" at bounding box center [877, 314] width 1329 height 628
